Goal: Browse casually

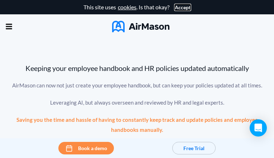
click at [181, 7] on button "Accept" at bounding box center [183, 8] width 16 height 6
